Goal: Use online tool/utility: Utilize a website feature to perform a specific function

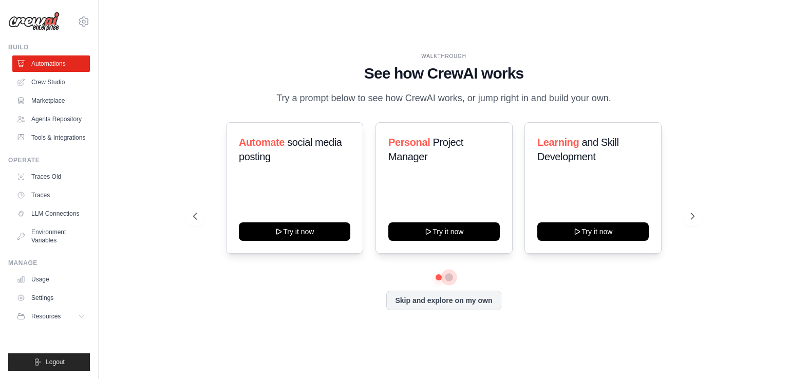
click at [449, 276] on button at bounding box center [449, 277] width 8 height 8
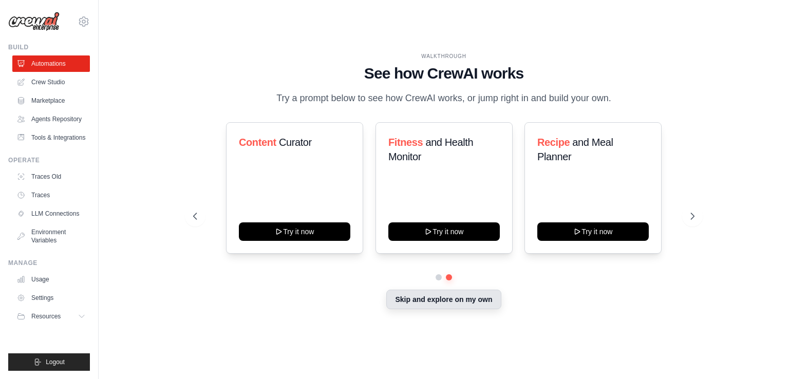
click at [453, 307] on button "Skip and explore on my own" at bounding box center [443, 300] width 115 height 20
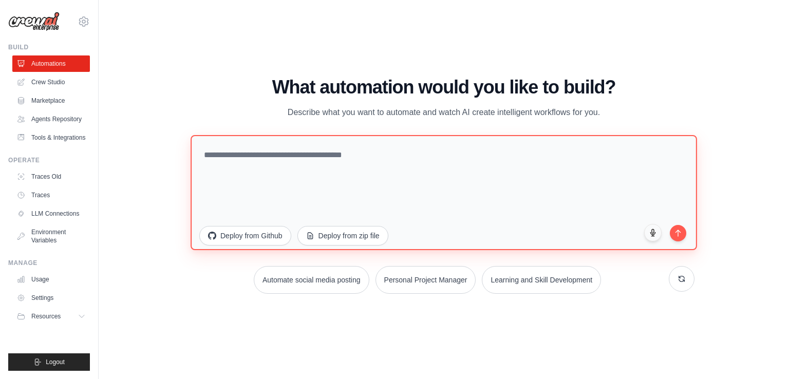
click at [243, 158] on textarea at bounding box center [444, 192] width 506 height 115
type textarea "**********"
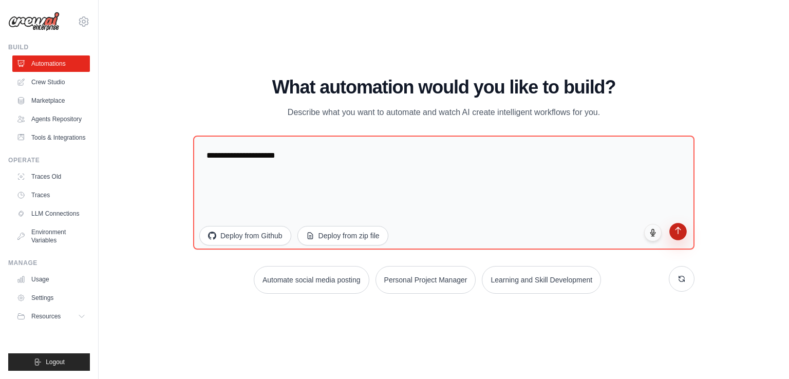
click at [678, 234] on icon "submit" at bounding box center [678, 231] width 9 height 9
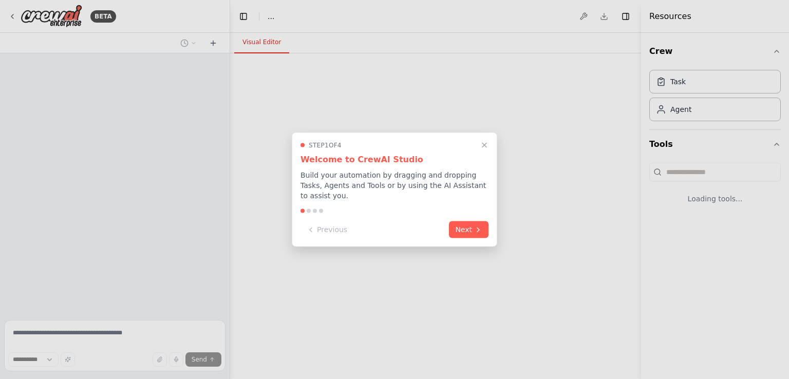
select select "****"
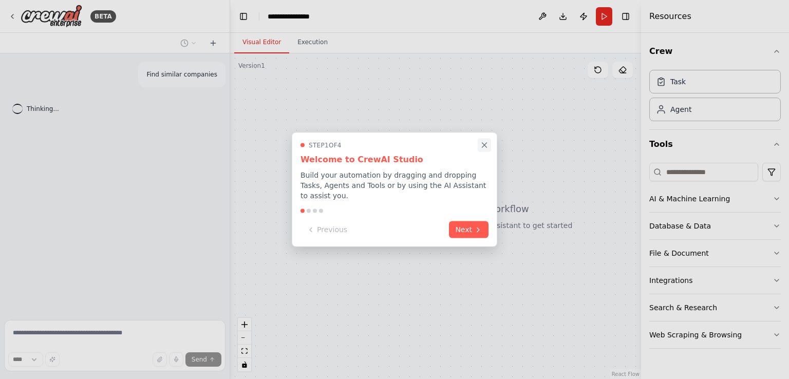
click at [484, 148] on icon "Close walkthrough" at bounding box center [484, 145] width 9 height 9
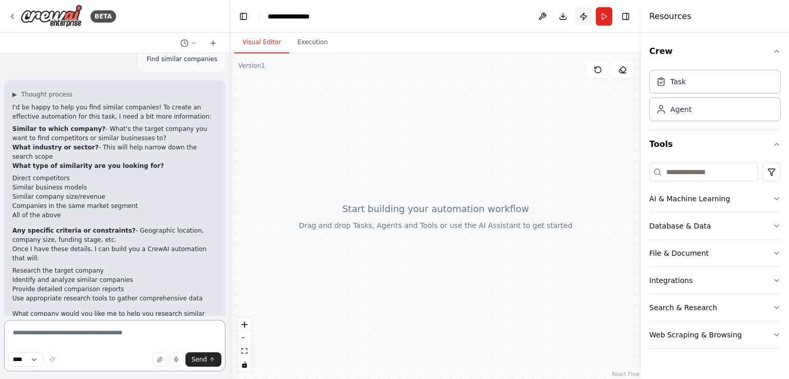
scroll to position [25, 0]
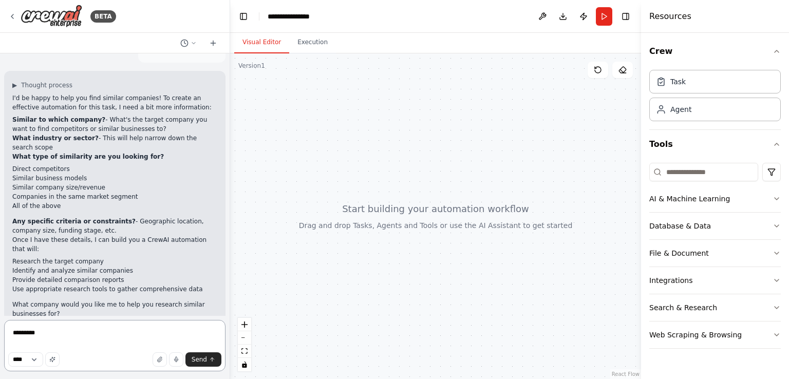
type textarea "**********"
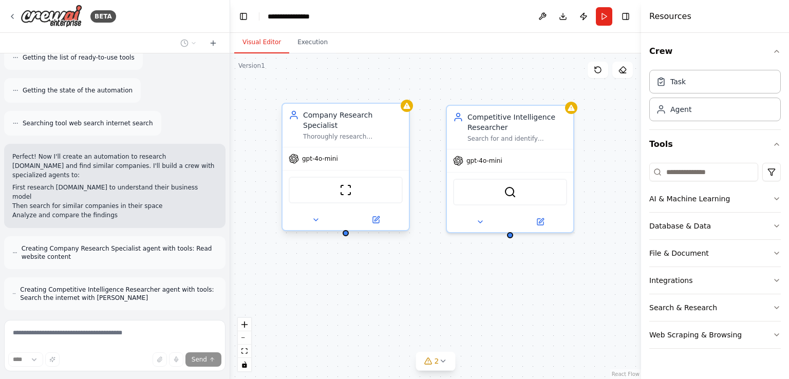
scroll to position [448, 0]
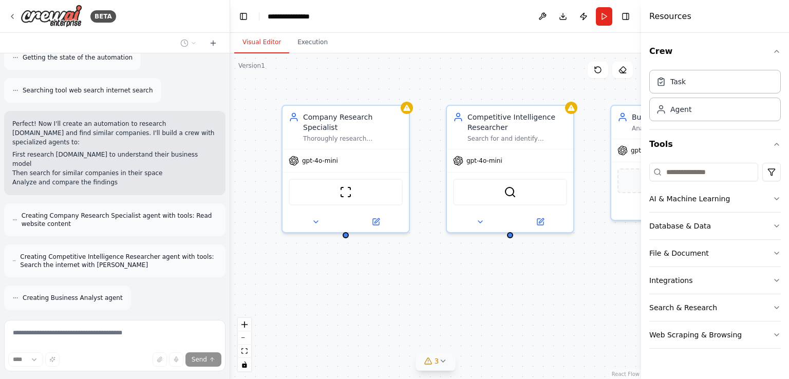
click at [442, 363] on icon at bounding box center [443, 361] width 8 height 8
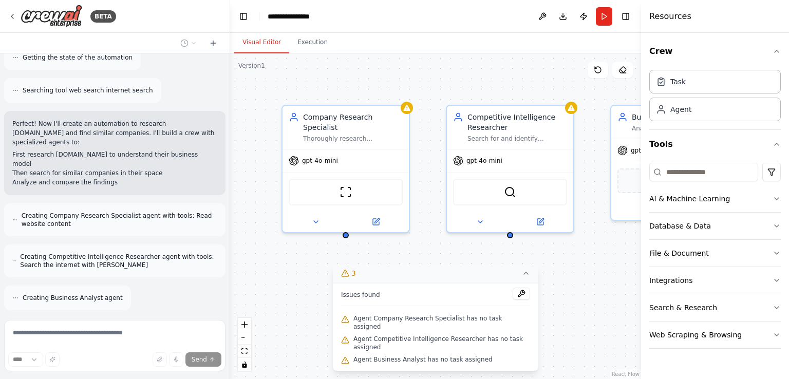
scroll to position [515, 0]
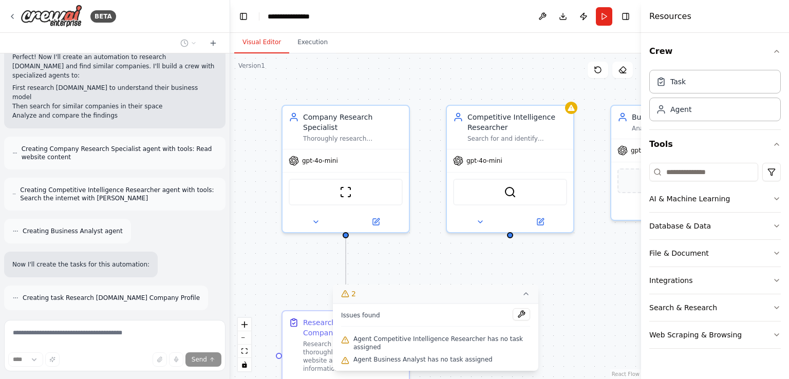
click at [524, 295] on icon at bounding box center [526, 294] width 4 height 2
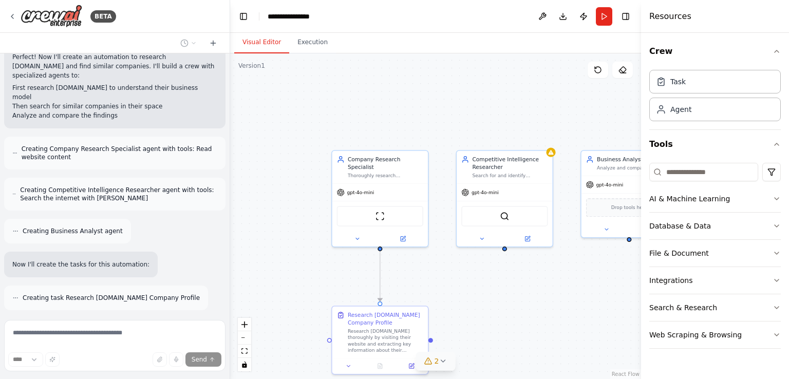
scroll to position [548, 0]
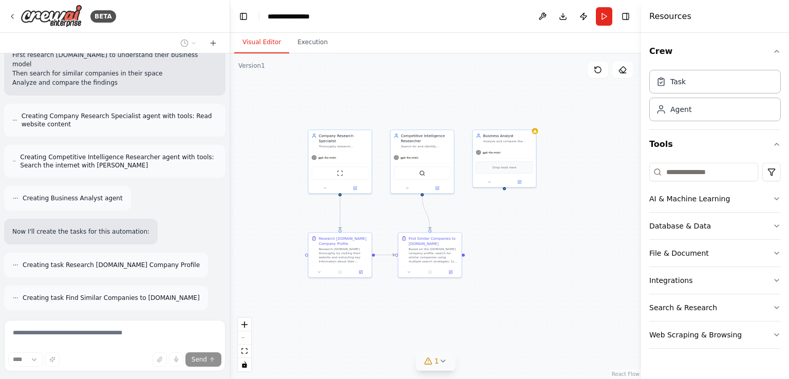
drag, startPoint x: 577, startPoint y: 277, endPoint x: 498, endPoint y: 202, distance: 109.7
click at [498, 202] on div ".deletable-edge-delete-btn { width: 20px; height: 20px; border: 0px solid #ffff…" at bounding box center [435, 216] width 411 height 326
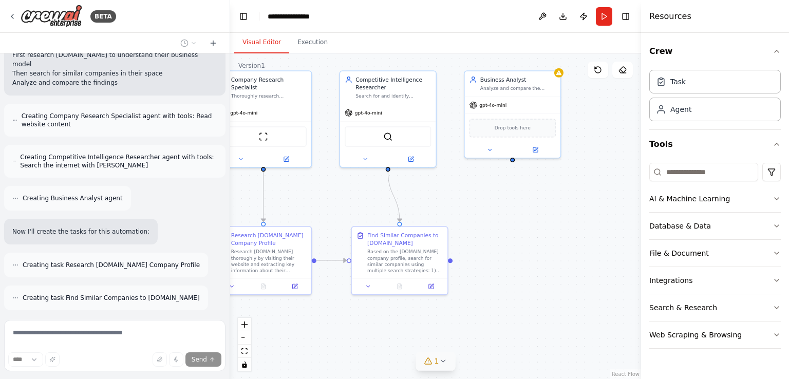
scroll to position [580, 0]
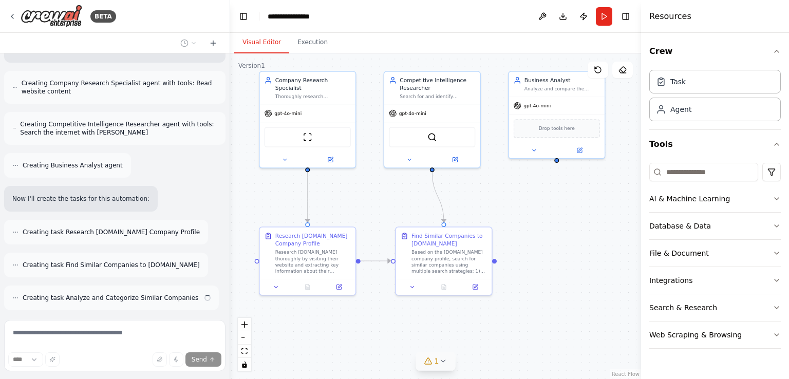
drag, startPoint x: 450, startPoint y: 208, endPoint x: 514, endPoint y: 212, distance: 63.8
click at [514, 212] on div ".deletable-edge-delete-btn { width: 20px; height: 20px; border: 0px solid #ffff…" at bounding box center [435, 216] width 411 height 326
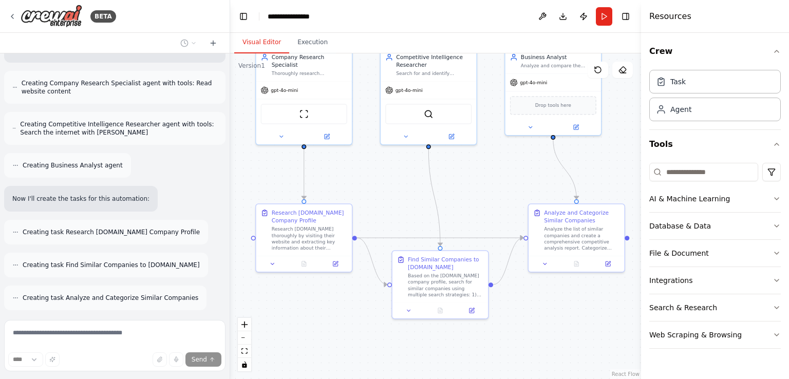
drag, startPoint x: 508, startPoint y: 212, endPoint x: 495, endPoint y: 185, distance: 29.6
click at [495, 185] on div ".deletable-edge-delete-btn { width: 20px; height: 20px; border: 0px solid #ffff…" at bounding box center [435, 216] width 411 height 326
